Goal: Task Accomplishment & Management: Use online tool/utility

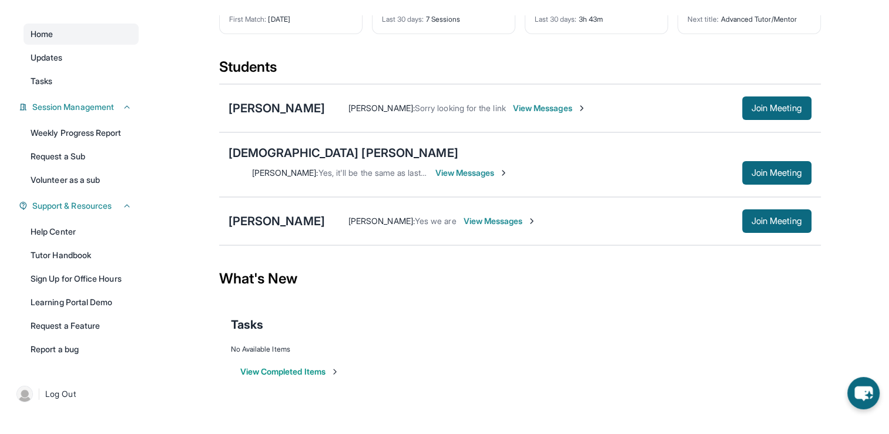
scroll to position [85, 0]
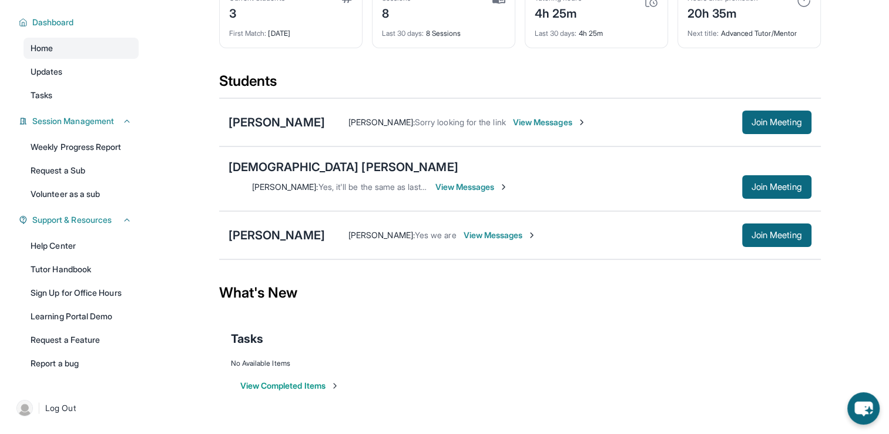
drag, startPoint x: 279, startPoint y: 123, endPoint x: 220, endPoint y: 187, distance: 86.5
click at [199, 235] on main "Current Students 3 First Match : 14 days ago Sessions 8 Last 30 days : 8 Sessio…" at bounding box center [519, 209] width 738 height 419
click at [266, 123] on div "[PERSON_NAME]" at bounding box center [277, 122] width 96 height 16
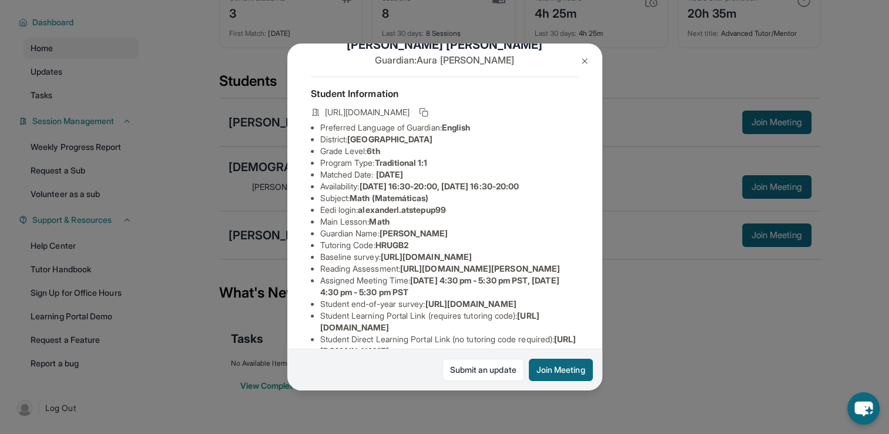
scroll to position [12, 0]
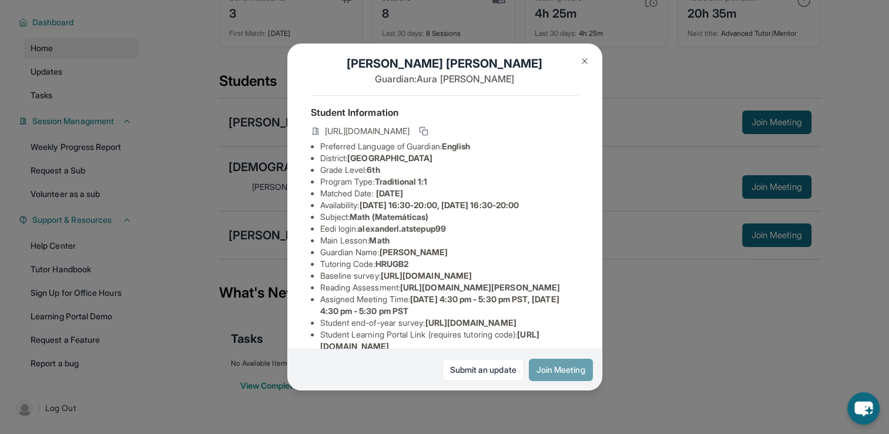
click at [564, 367] on button "Join Meeting" at bounding box center [561, 369] width 64 height 22
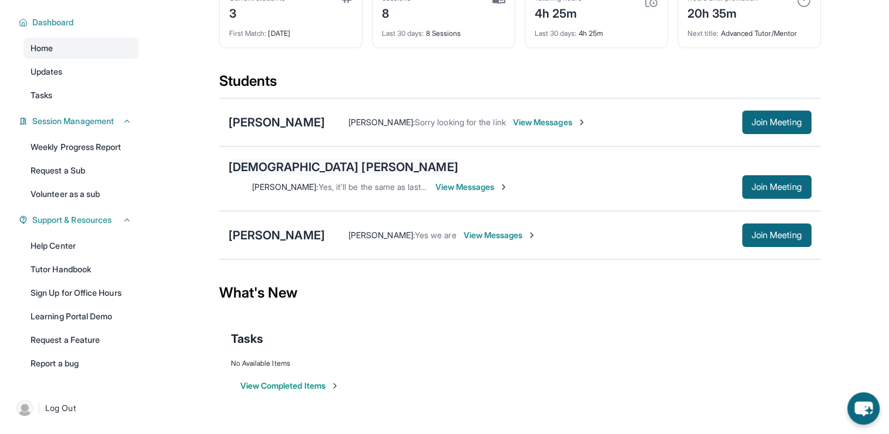
click at [271, 174] on div "[DEMOGRAPHIC_DATA] [PERSON_NAME]" at bounding box center [344, 167] width 230 height 16
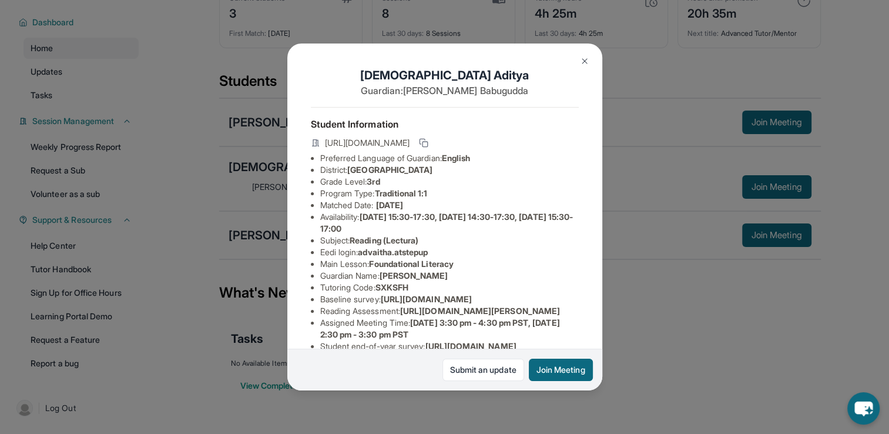
click at [545, 362] on button "Join Meeting" at bounding box center [561, 369] width 64 height 22
